Goal: Navigation & Orientation: Find specific page/section

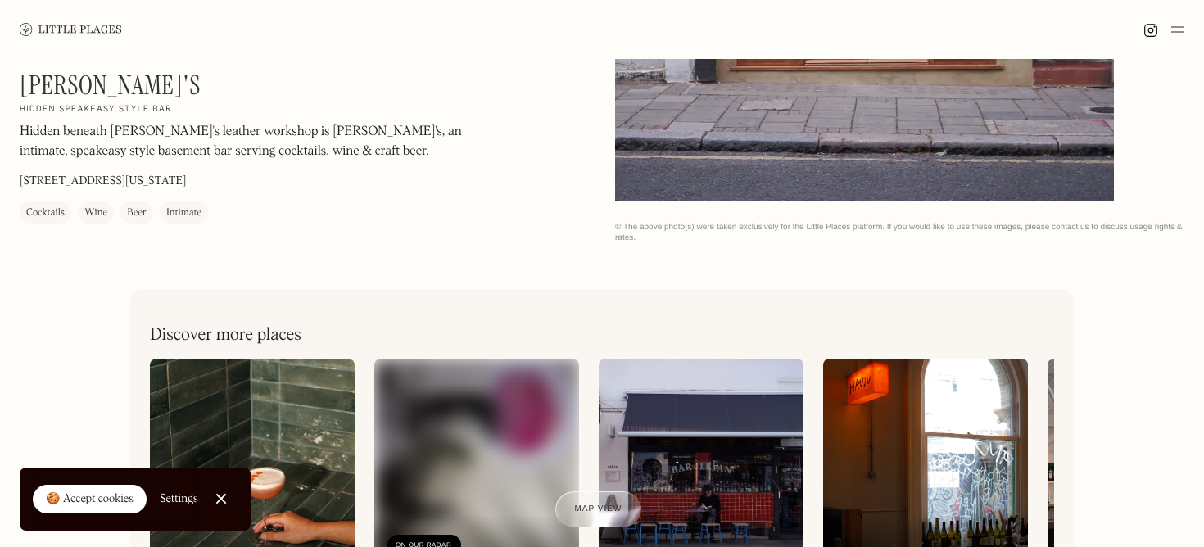
scroll to position [648, 0]
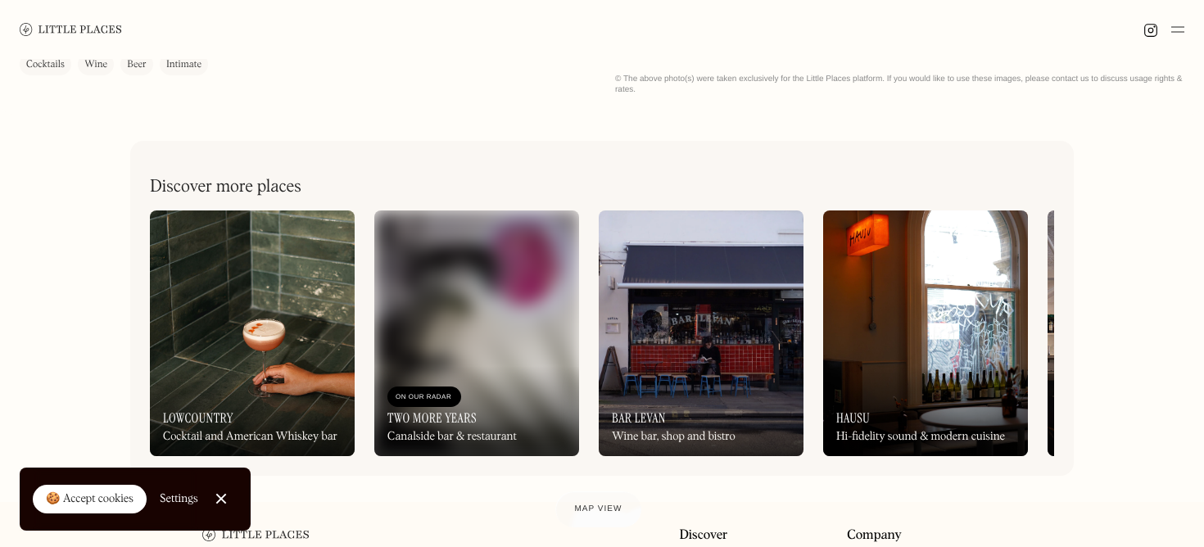
click at [495, 341] on img at bounding box center [476, 333] width 205 height 246
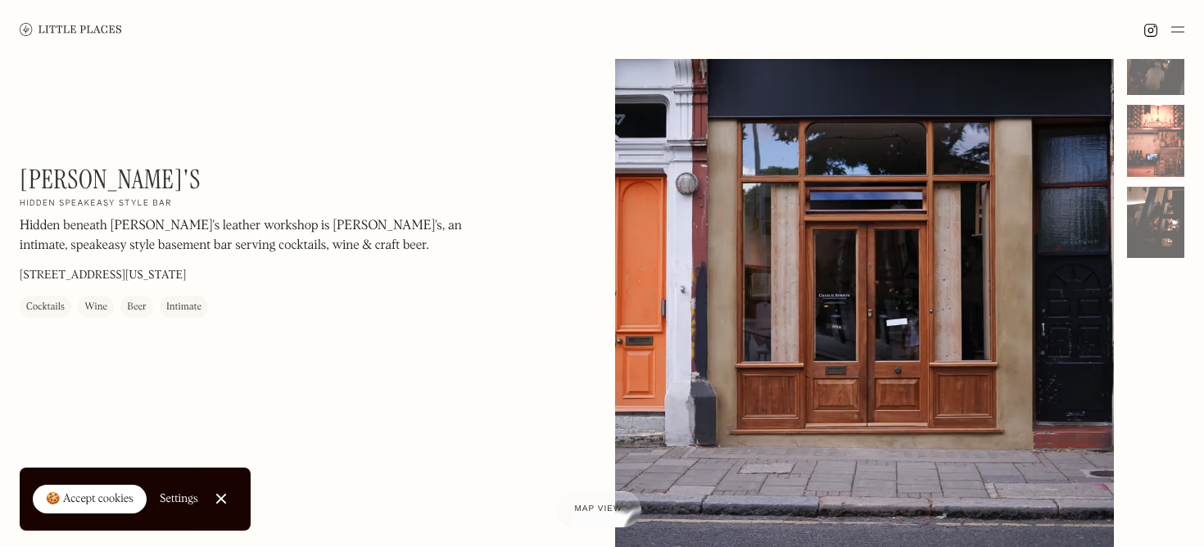
scroll to position [29, 0]
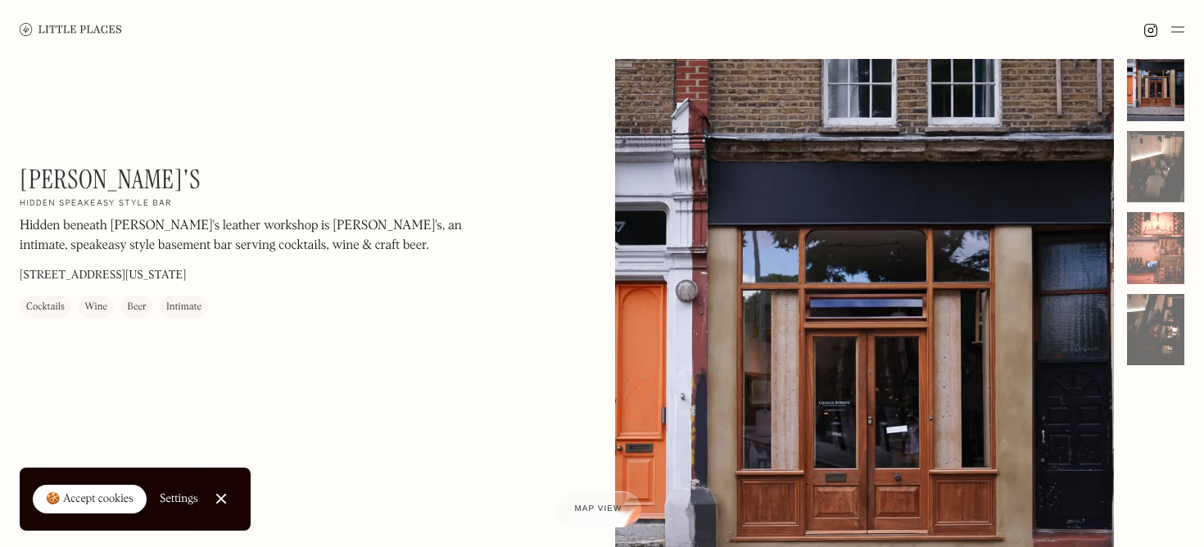
click at [804, 378] on div at bounding box center [864, 360] width 499 height 623
click at [1150, 131] on div at bounding box center [1155, 167] width 57 height 72
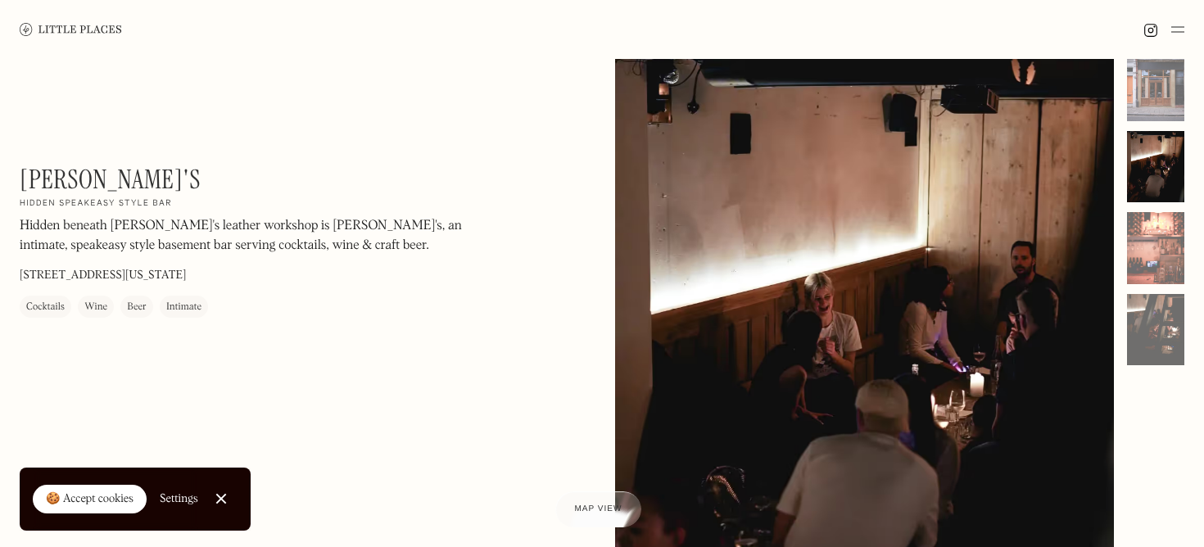
scroll to position [62, 0]
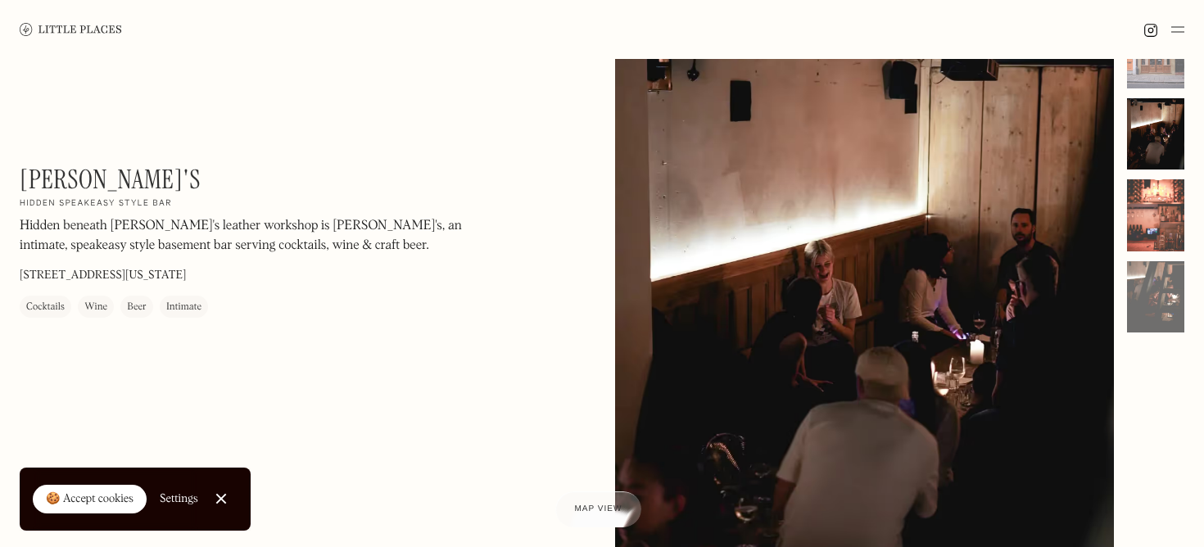
click at [1177, 238] on div at bounding box center [1155, 215] width 57 height 72
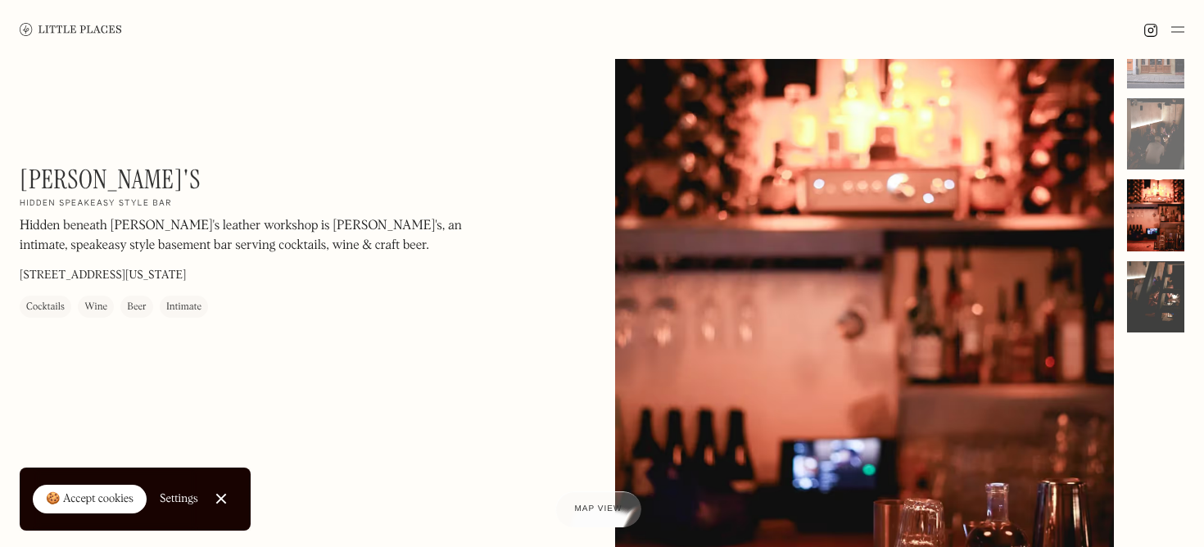
click at [1154, 300] on div at bounding box center [1155, 297] width 57 height 72
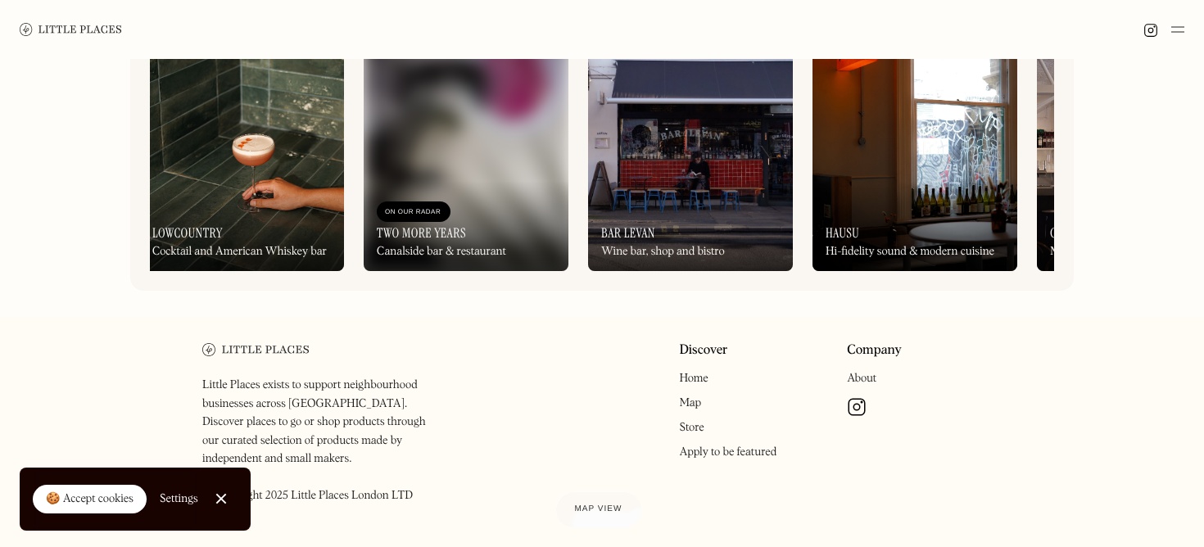
scroll to position [0, 0]
